Goal: Task Accomplishment & Management: Use online tool/utility

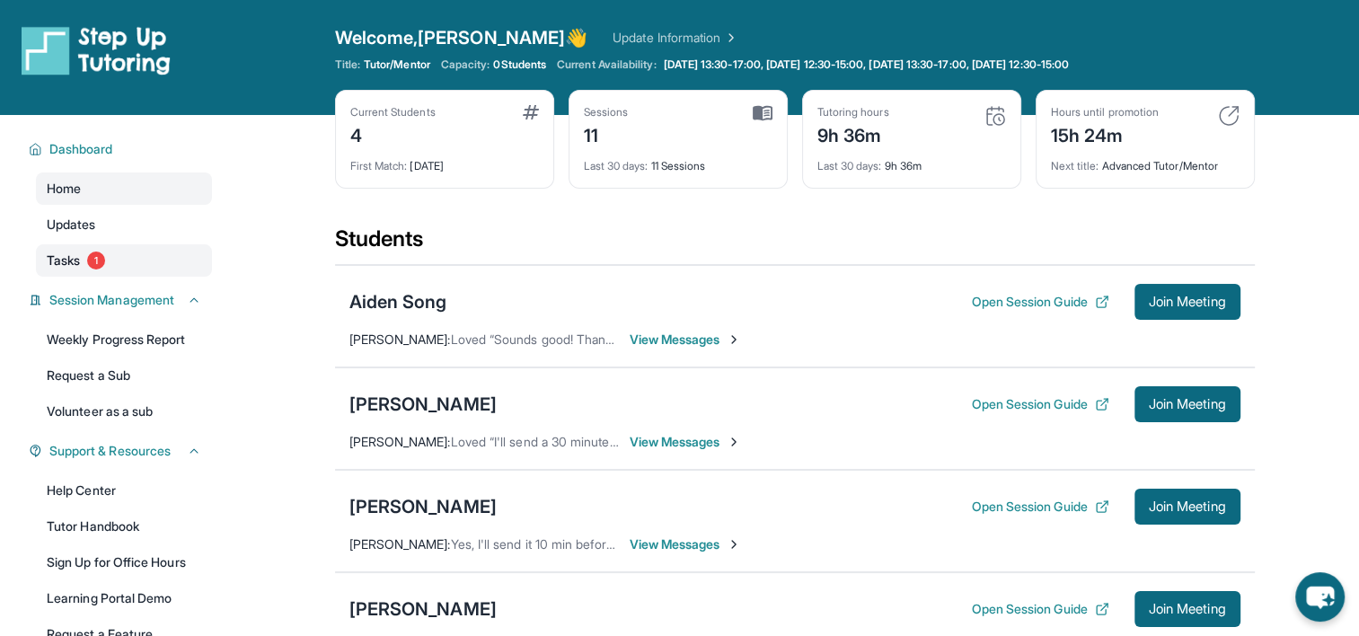
click at [146, 252] on link "Tasks 1" at bounding box center [124, 260] width 176 height 32
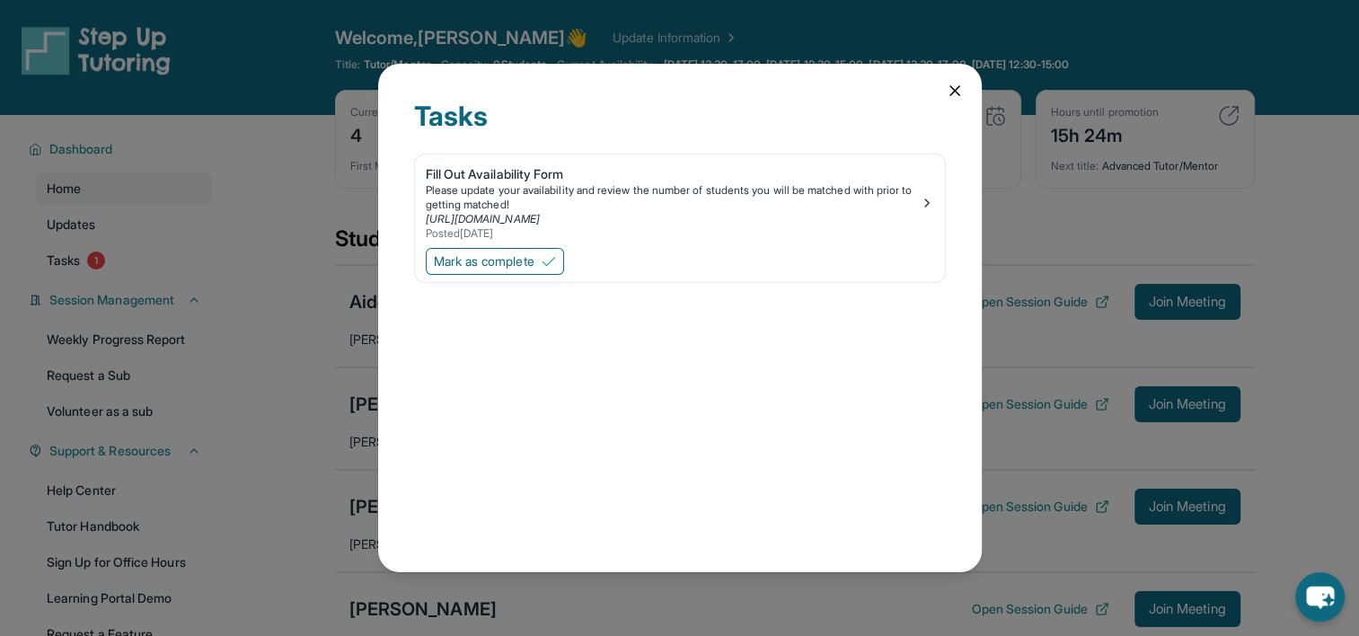
click at [955, 83] on icon at bounding box center [955, 91] width 18 height 18
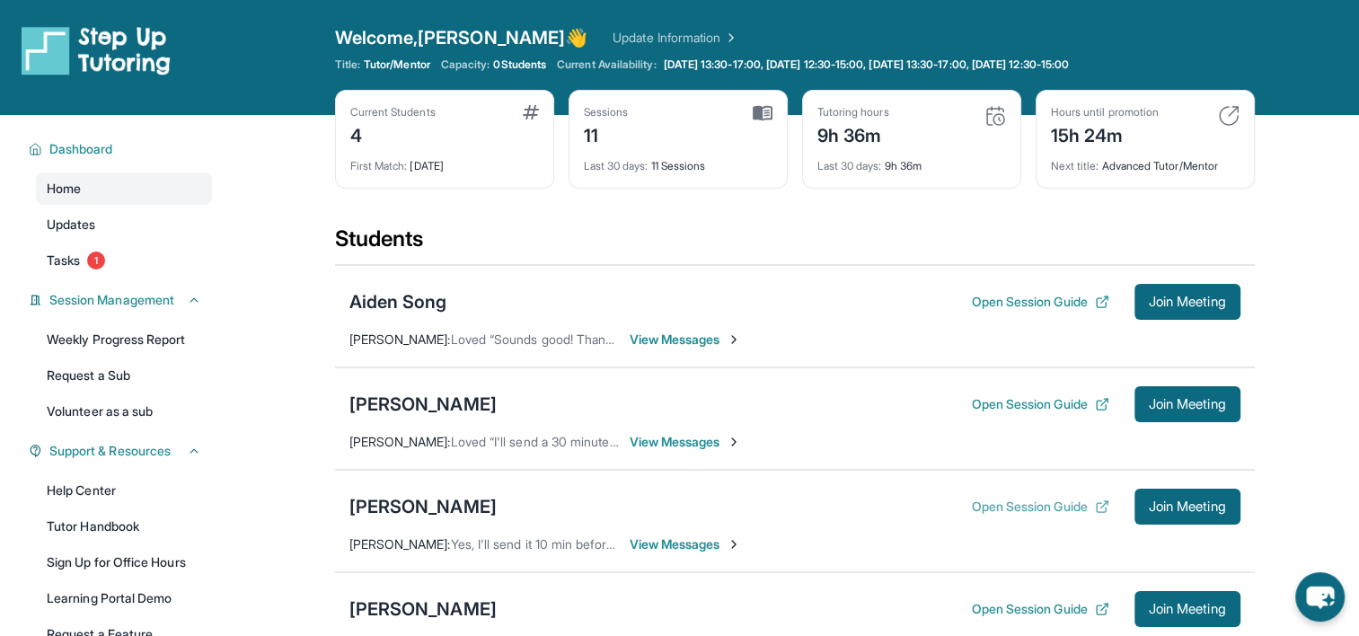
click at [1003, 500] on button "Open Session Guide" at bounding box center [1039, 507] width 137 height 18
click at [424, 499] on div "[PERSON_NAME]" at bounding box center [422, 506] width 147 height 25
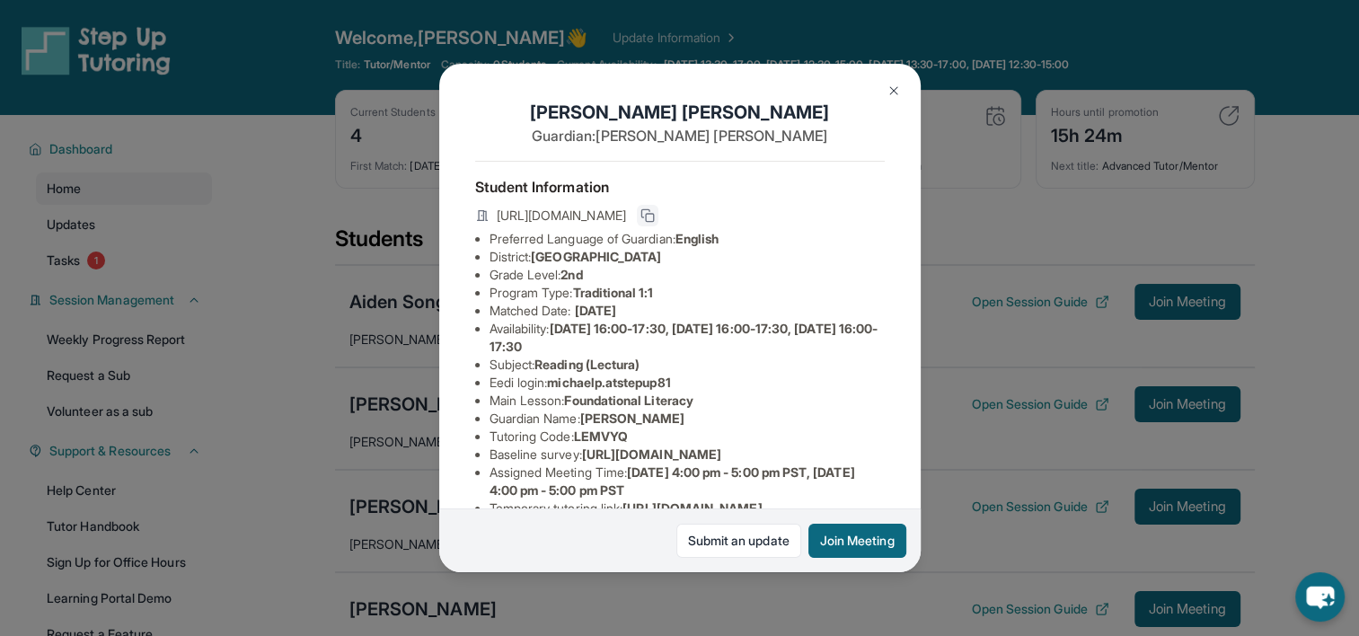
click at [658, 223] on button at bounding box center [648, 216] width 22 height 22
click at [887, 94] on img at bounding box center [894, 91] width 14 height 14
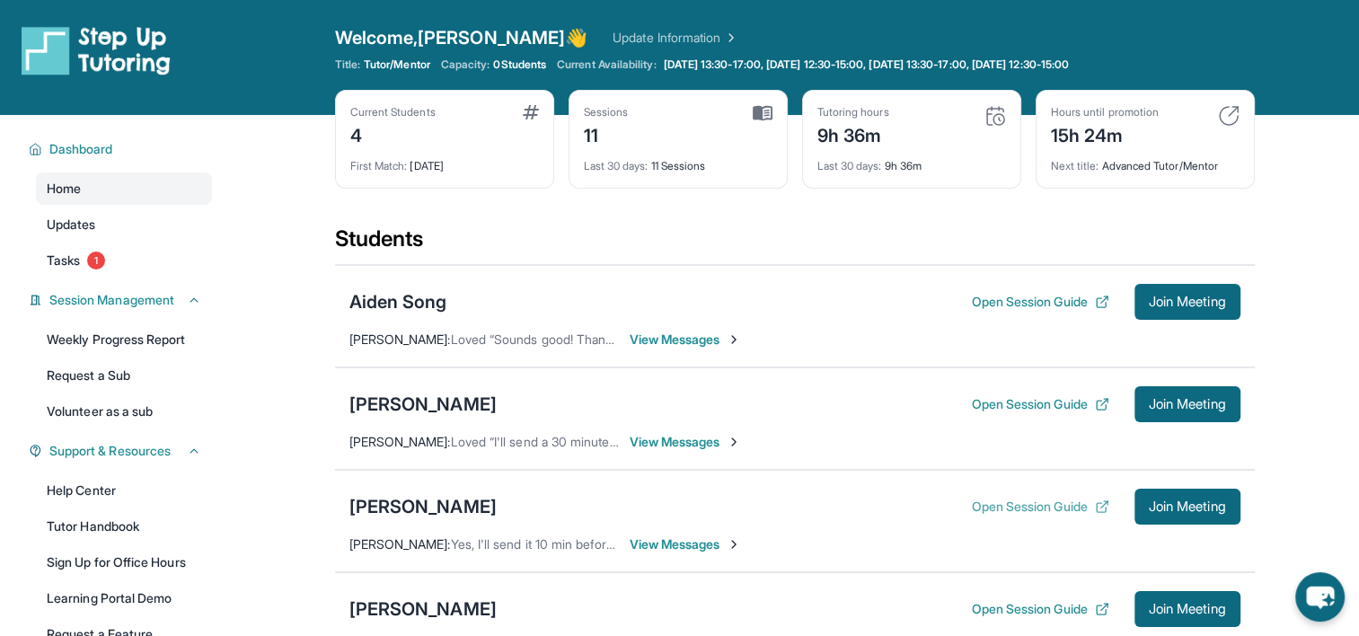
click at [1028, 508] on button "Open Session Guide" at bounding box center [1039, 507] width 137 height 18
